Goal: Task Accomplishment & Management: Use online tool/utility

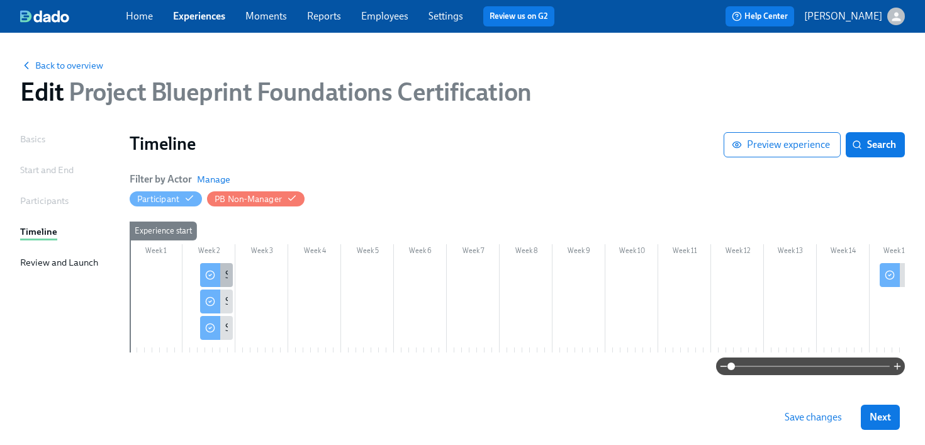
click at [212, 276] on icon at bounding box center [210, 275] width 10 height 10
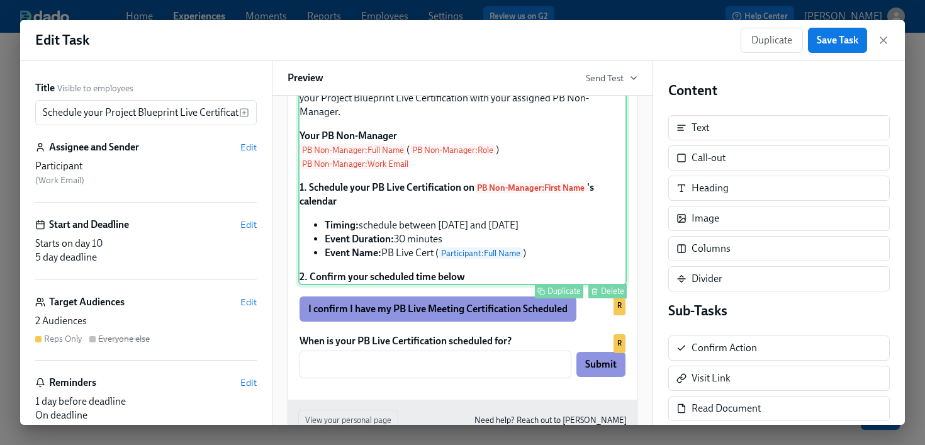
scroll to position [267, 0]
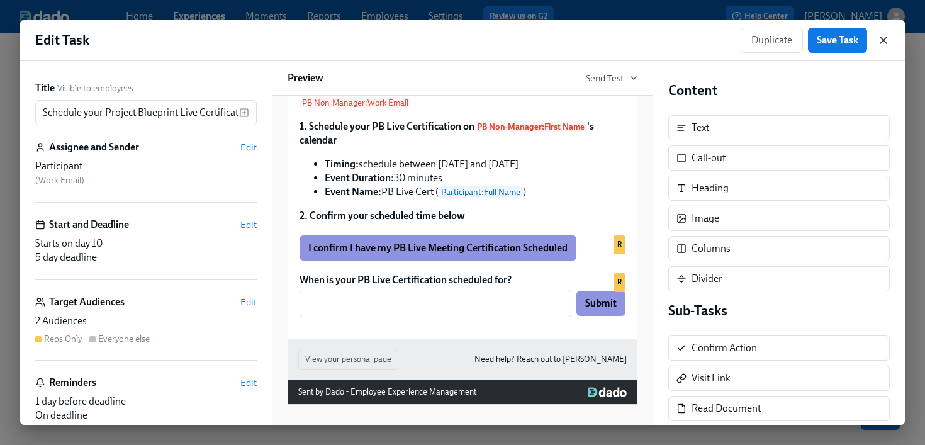
click at [881, 43] on icon "button" at bounding box center [883, 40] width 13 height 13
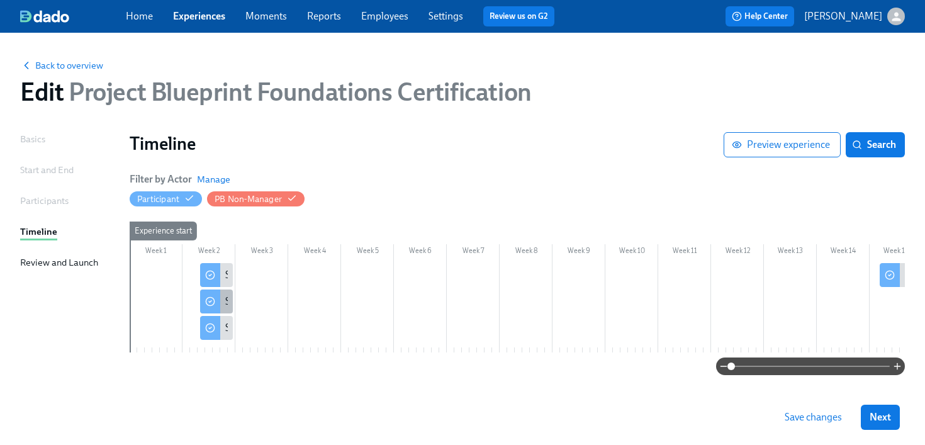
click at [215, 303] on div at bounding box center [210, 301] width 20 height 24
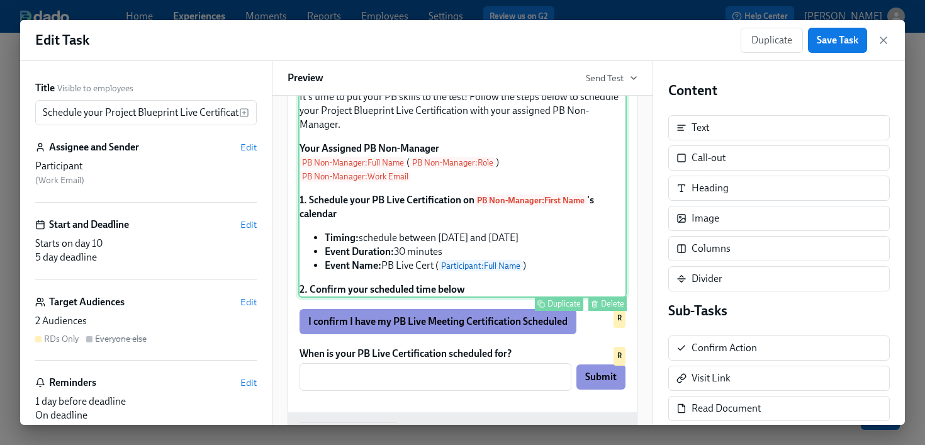
scroll to position [188, 0]
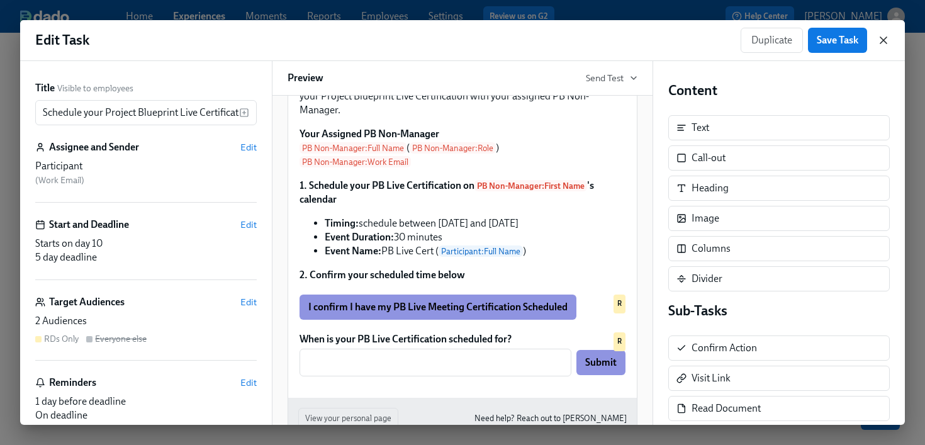
click at [882, 45] on icon "button" at bounding box center [883, 40] width 13 height 13
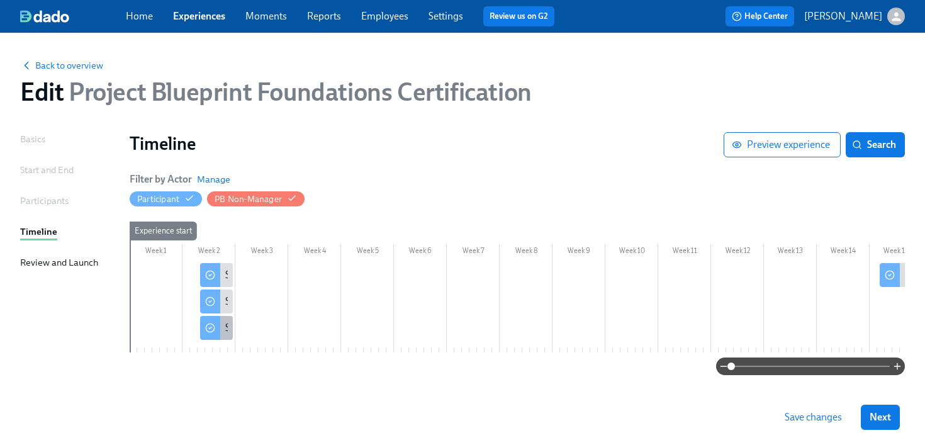
click at [219, 330] on div at bounding box center [210, 328] width 20 height 24
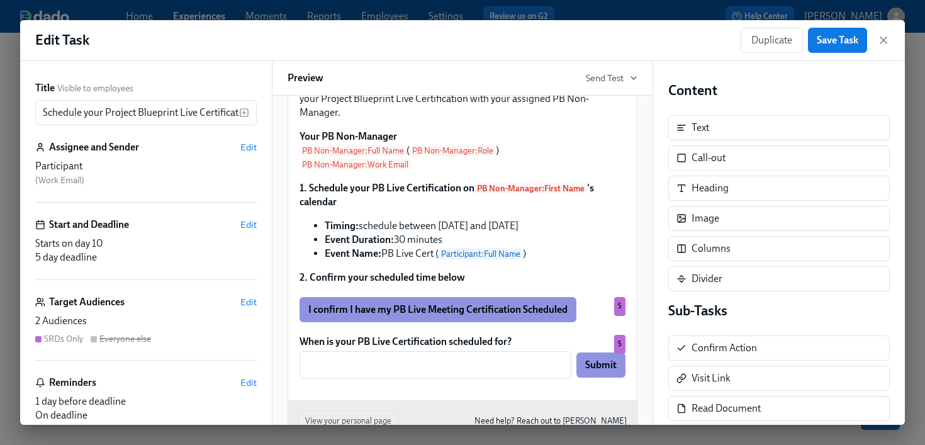
scroll to position [267, 0]
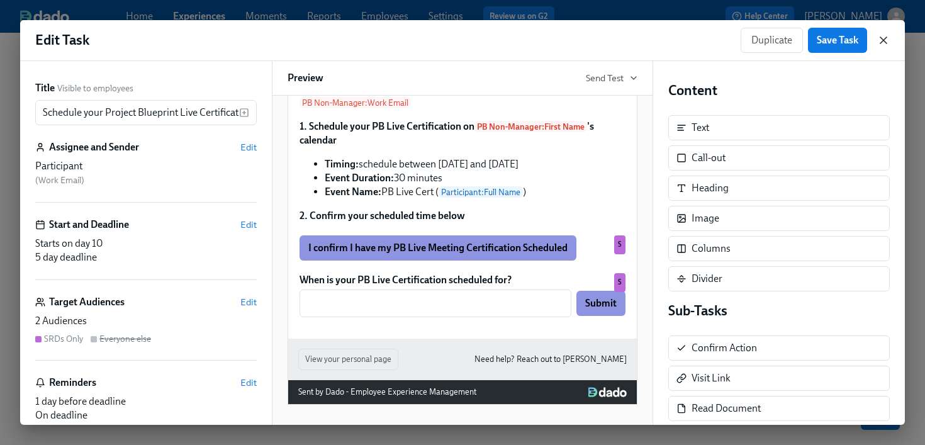
click at [886, 39] on icon "button" at bounding box center [883, 40] width 13 height 13
